Goal: Check status: Check status

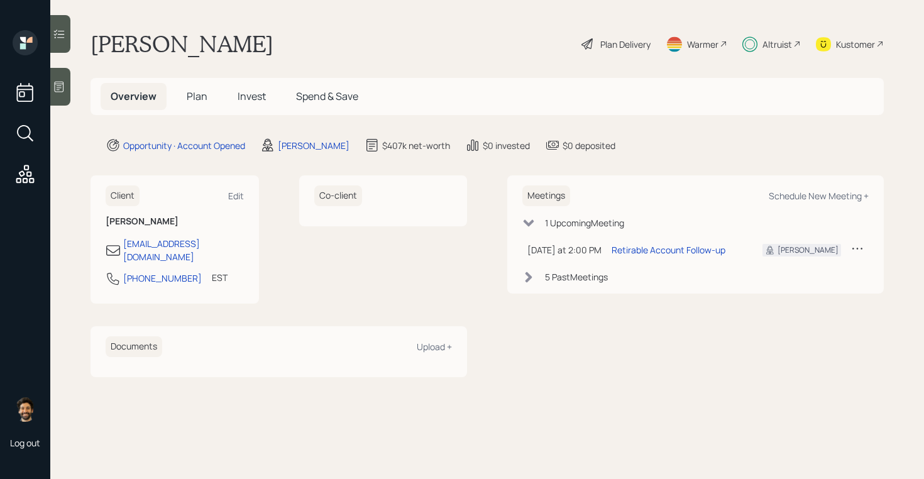
click at [848, 35] on div "Kustomer" at bounding box center [850, 44] width 68 height 28
click at [249, 94] on span "Invest" at bounding box center [252, 96] width 28 height 14
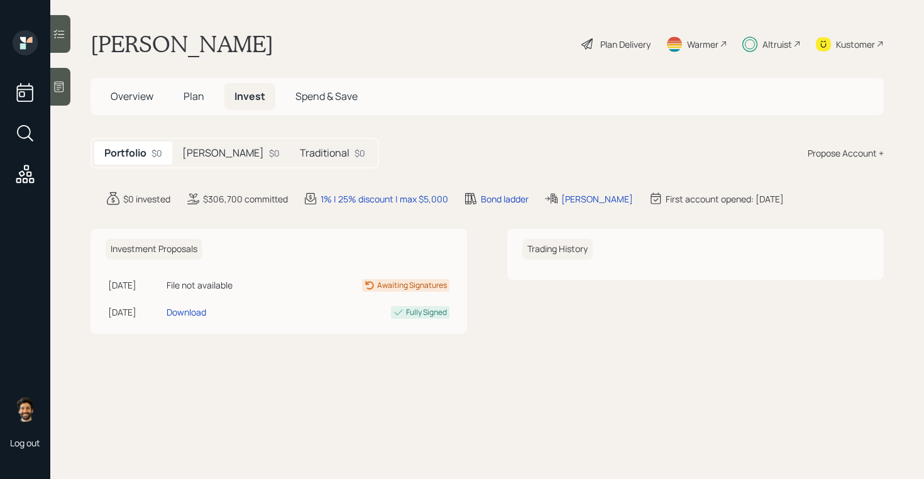
click at [269, 155] on div "$0" at bounding box center [274, 152] width 11 height 13
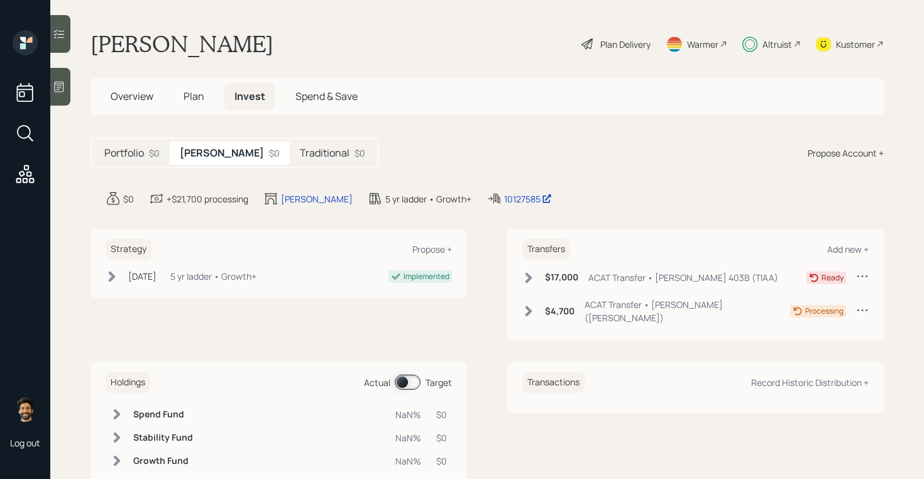
click at [559, 273] on h6 "$17,000" at bounding box center [561, 277] width 33 height 11
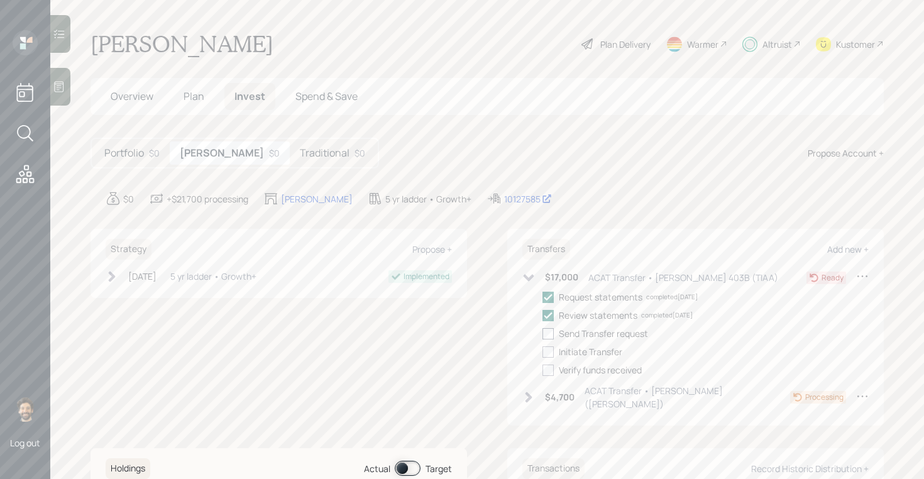
click at [549, 333] on div at bounding box center [547, 333] width 11 height 11
click at [542, 333] on input "checkbox" at bounding box center [542, 333] width 1 height 1
checkbox input "true"
click at [536, 397] on div "$4,700 ACAT Transfer • [PERSON_NAME] ([PERSON_NAME])" at bounding box center [656, 397] width 268 height 26
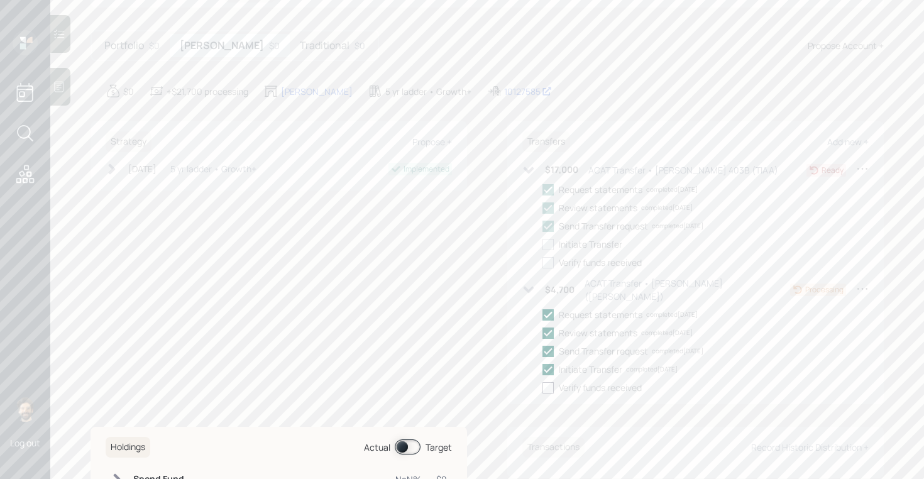
click at [300, 47] on h5 "Traditional" at bounding box center [325, 46] width 50 height 12
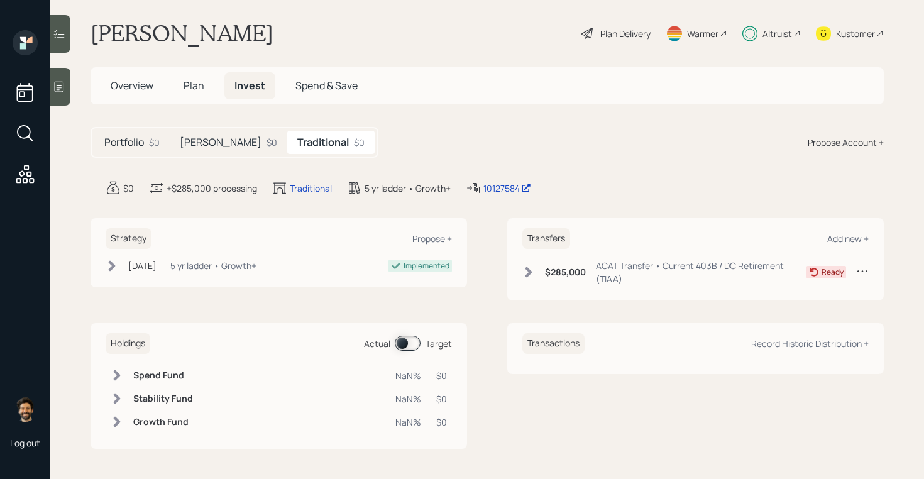
click at [535, 273] on div "$285,000 ACAT Transfer • Current 403B / DC Retirement (TIAA)" at bounding box center [664, 272] width 284 height 26
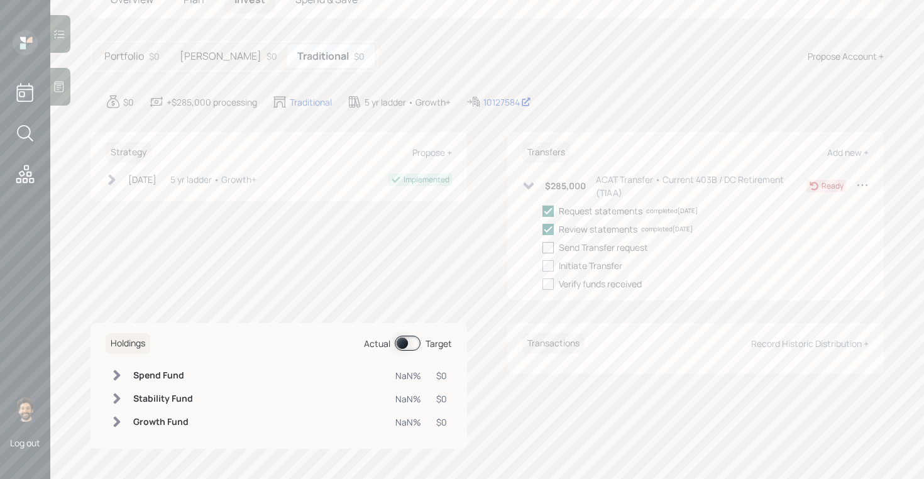
click at [547, 253] on div at bounding box center [547, 247] width 11 height 11
click at [542, 248] on input "checkbox" at bounding box center [542, 247] width 1 height 1
checkbox input "true"
